Goal: Task Accomplishment & Management: Manage account settings

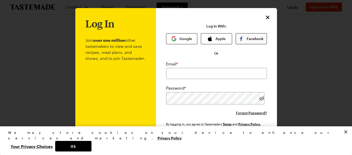
click at [262, 41] on button "Facebook" at bounding box center [251, 38] width 31 height 11
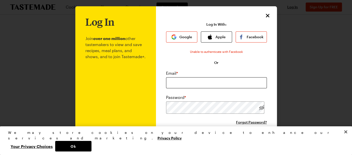
scroll to position [3, 0]
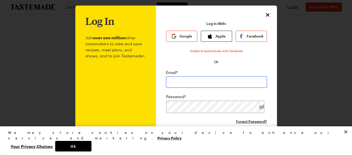
click at [210, 88] on input "email" at bounding box center [216, 82] width 101 height 11
click at [186, 42] on button "Google" at bounding box center [181, 36] width 31 height 11
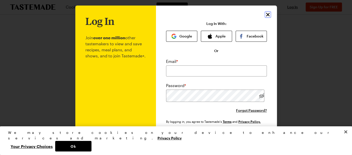
click at [271, 18] on icon "Close" at bounding box center [268, 15] width 6 height 6
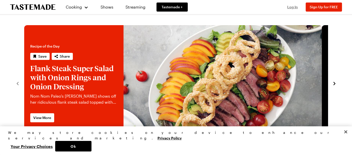
scroll to position [3, 0]
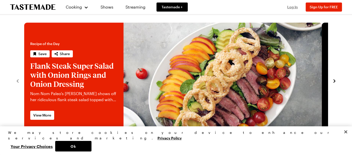
click at [292, 7] on button "Log In" at bounding box center [293, 7] width 20 height 5
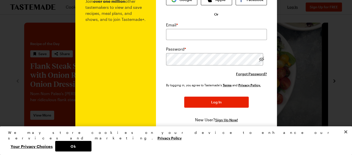
scroll to position [40, 0]
click at [255, 77] on span "Forgot Password?" at bounding box center [251, 74] width 31 height 5
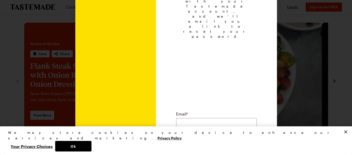
scroll to position [71, 0]
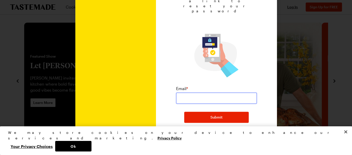
click at [229, 93] on input "email" at bounding box center [216, 98] width 81 height 11
type input "JLshepard@gmail.com"
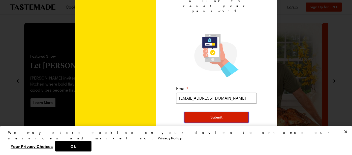
click at [219, 115] on span "Submit" at bounding box center [217, 117] width 12 height 5
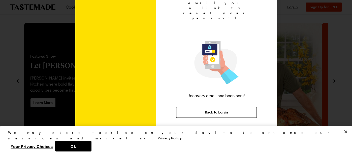
scroll to position [40, 0]
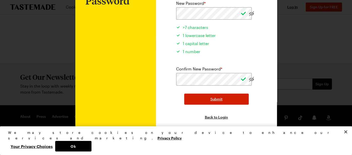
scroll to position [36, 0]
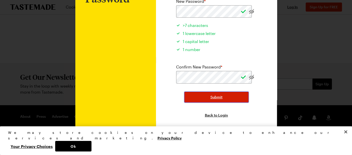
click at [211, 103] on button "Submit" at bounding box center [216, 97] width 65 height 11
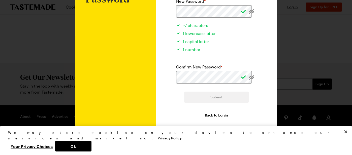
scroll to position [0, 0]
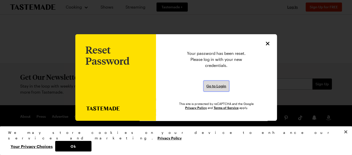
click at [222, 89] on span "Go to Login" at bounding box center [217, 86] width 20 height 5
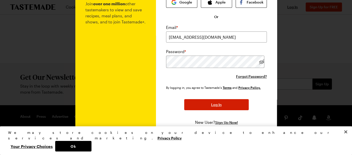
scroll to position [38, 0]
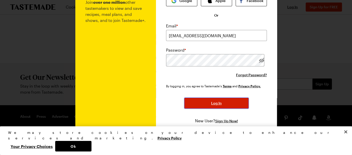
click at [232, 109] on button "Log In" at bounding box center [216, 103] width 65 height 11
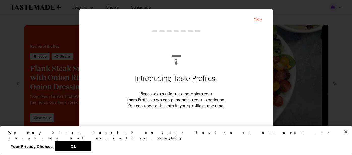
click at [262, 19] on span "Skip" at bounding box center [258, 19] width 8 height 5
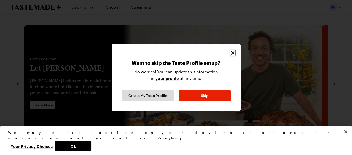
click at [234, 51] on icon "Close" at bounding box center [233, 53] width 4 height 4
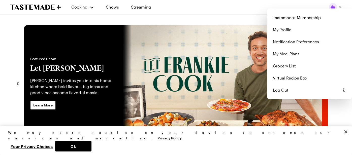
click at [336, 9] on div "Tastemade+ Membership My Profile Notification Preferences My Meal Plans Grocery…" at bounding box center [335, 7] width 13 height 8
click at [290, 35] on link "My Profile" at bounding box center [309, 30] width 79 height 12
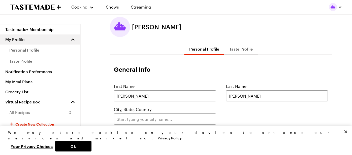
scroll to position [14, 0]
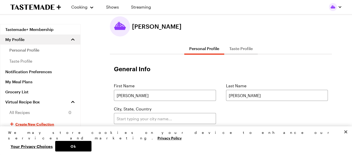
click at [336, 10] on div at bounding box center [335, 7] width 13 height 8
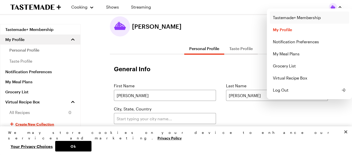
click at [321, 19] on link "Tastemade+ Membership" at bounding box center [309, 18] width 79 height 12
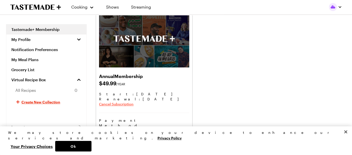
scroll to position [36, 0]
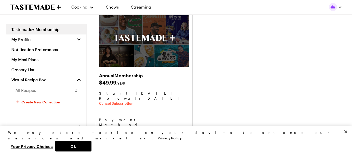
click at [134, 106] on span "Cancel Subscription" at bounding box center [116, 103] width 35 height 5
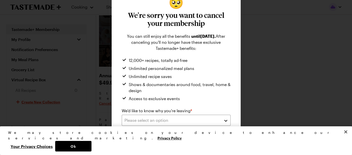
scroll to position [43, 0]
click at [226, 115] on button "Please select an option" at bounding box center [176, 120] width 109 height 11
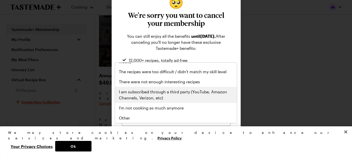
scroll to position [66, 0]
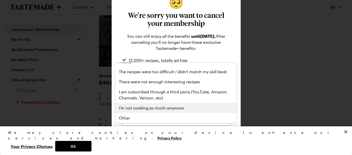
click at [196, 105] on div "I'm not cooking as much anymore" at bounding box center [176, 108] width 114 height 6
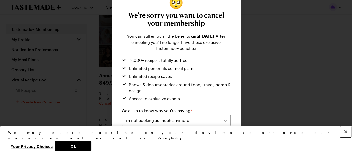
click at [344, 138] on button "Close" at bounding box center [345, 132] width 11 height 11
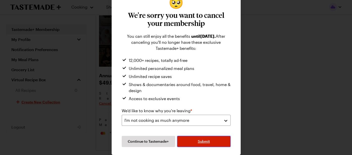
click at [224, 139] on button "Submit" at bounding box center [203, 141] width 53 height 11
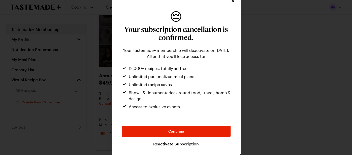
scroll to position [27, 0]
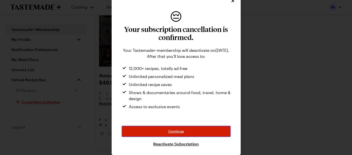
click at [199, 131] on button "Continue" at bounding box center [176, 131] width 109 height 11
